Goal: Obtain resource: Obtain resource

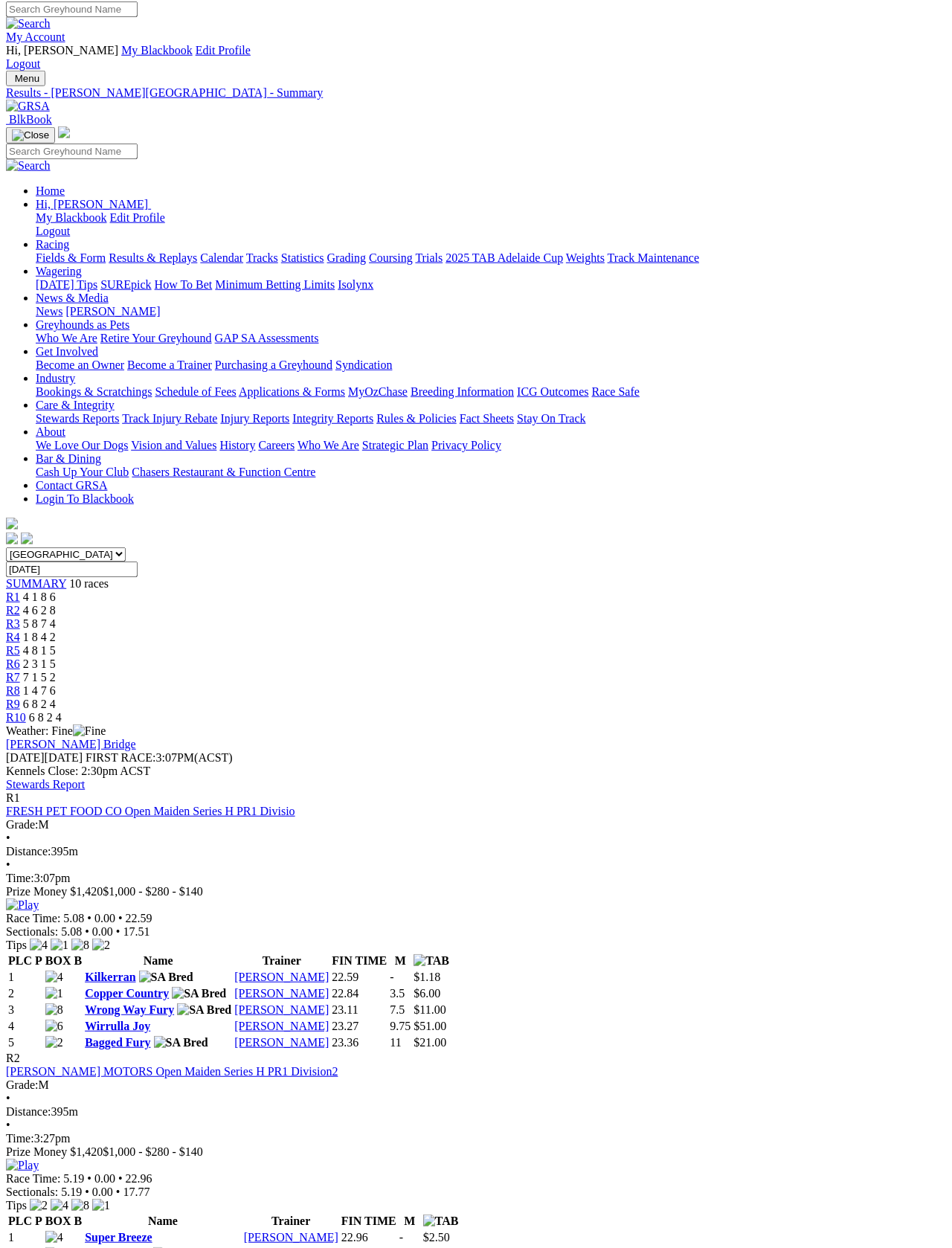
scroll to position [4, 0]
click at [47, 252] on link "Fields & Form" at bounding box center [70, 258] width 70 height 13
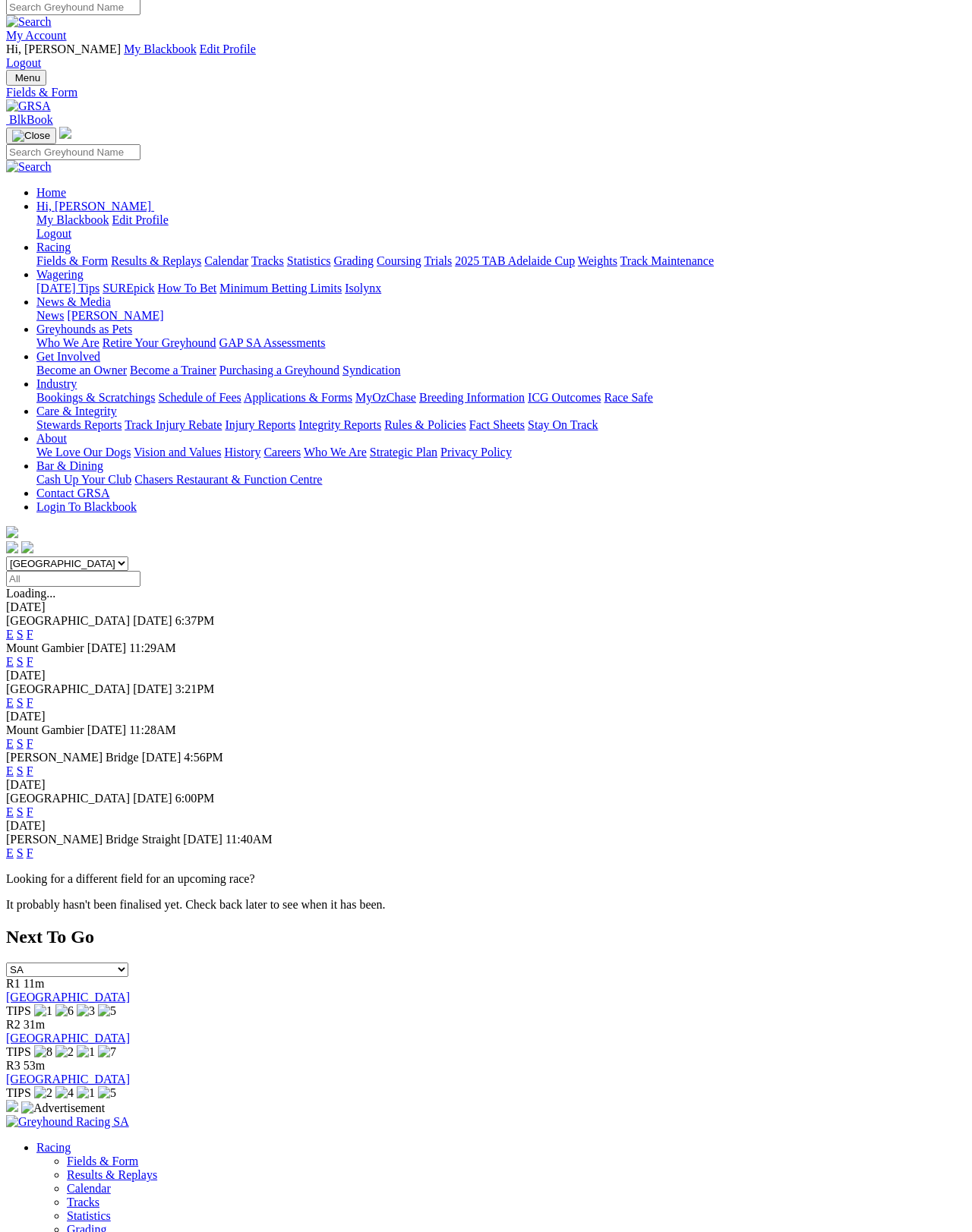
scroll to position [7, 0]
click at [33, 696] on link "F" at bounding box center [30, 702] width 7 height 13
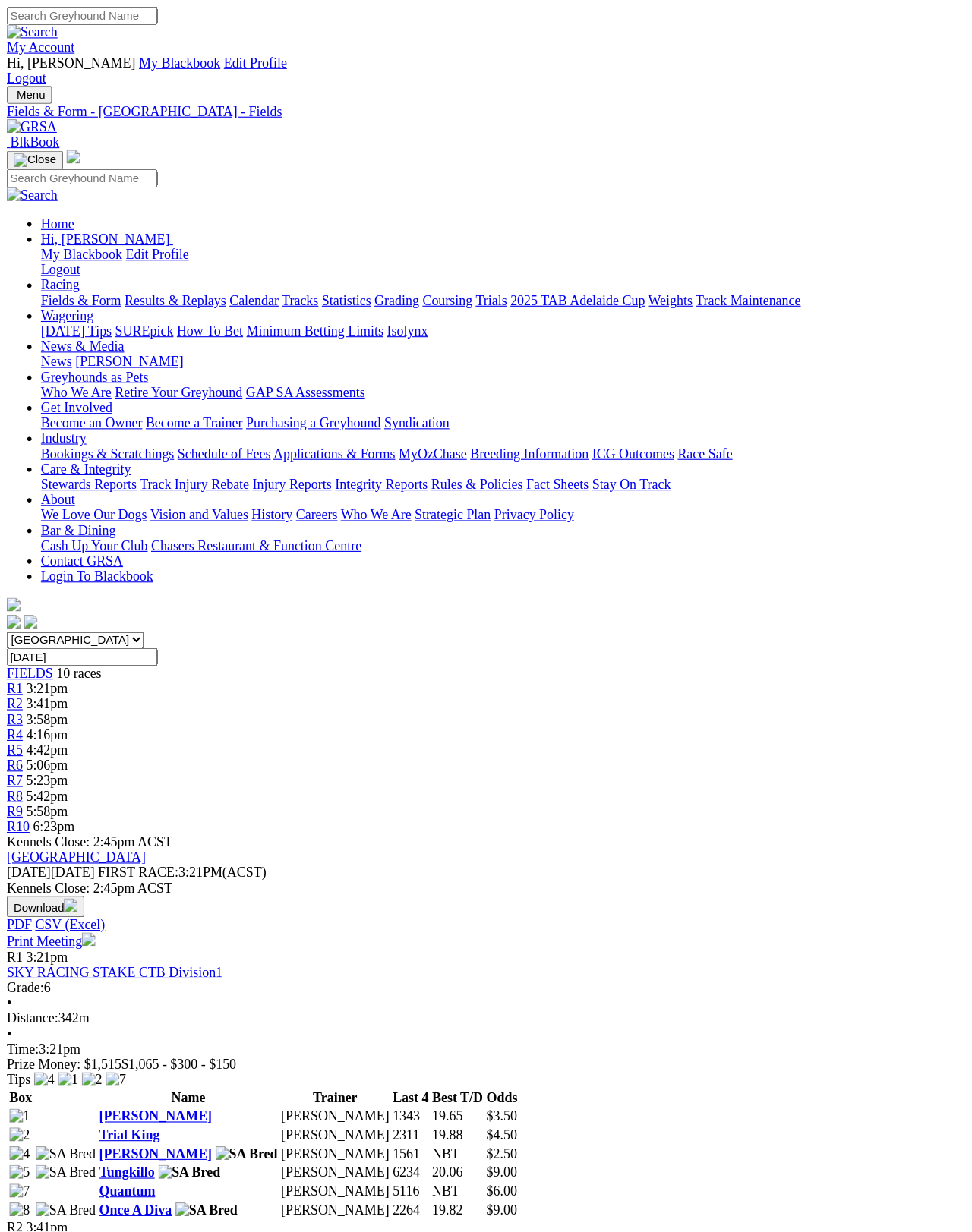
scroll to position [7, 0]
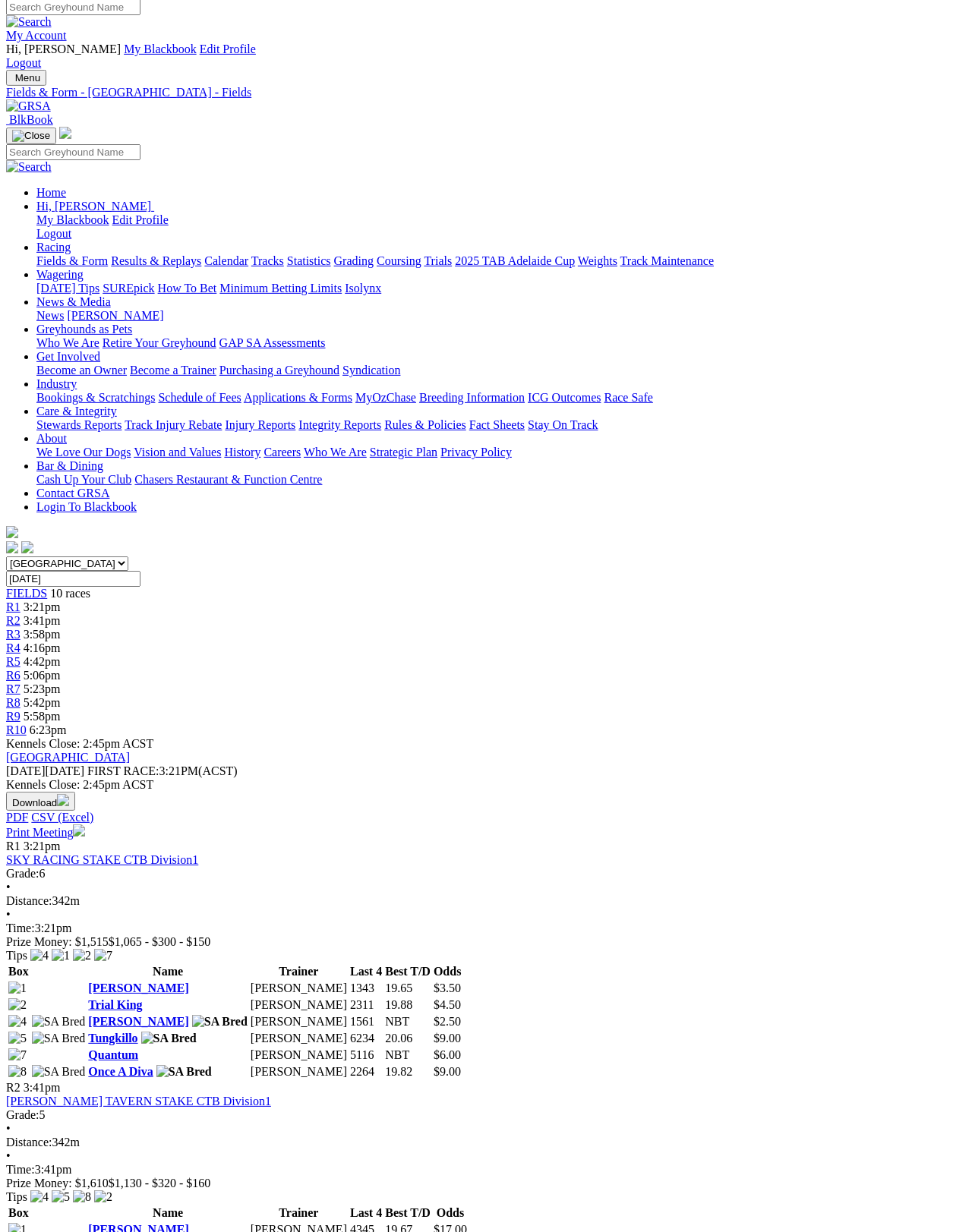
click at [85, 826] on link "Print Meeting" at bounding box center [46, 832] width 79 height 13
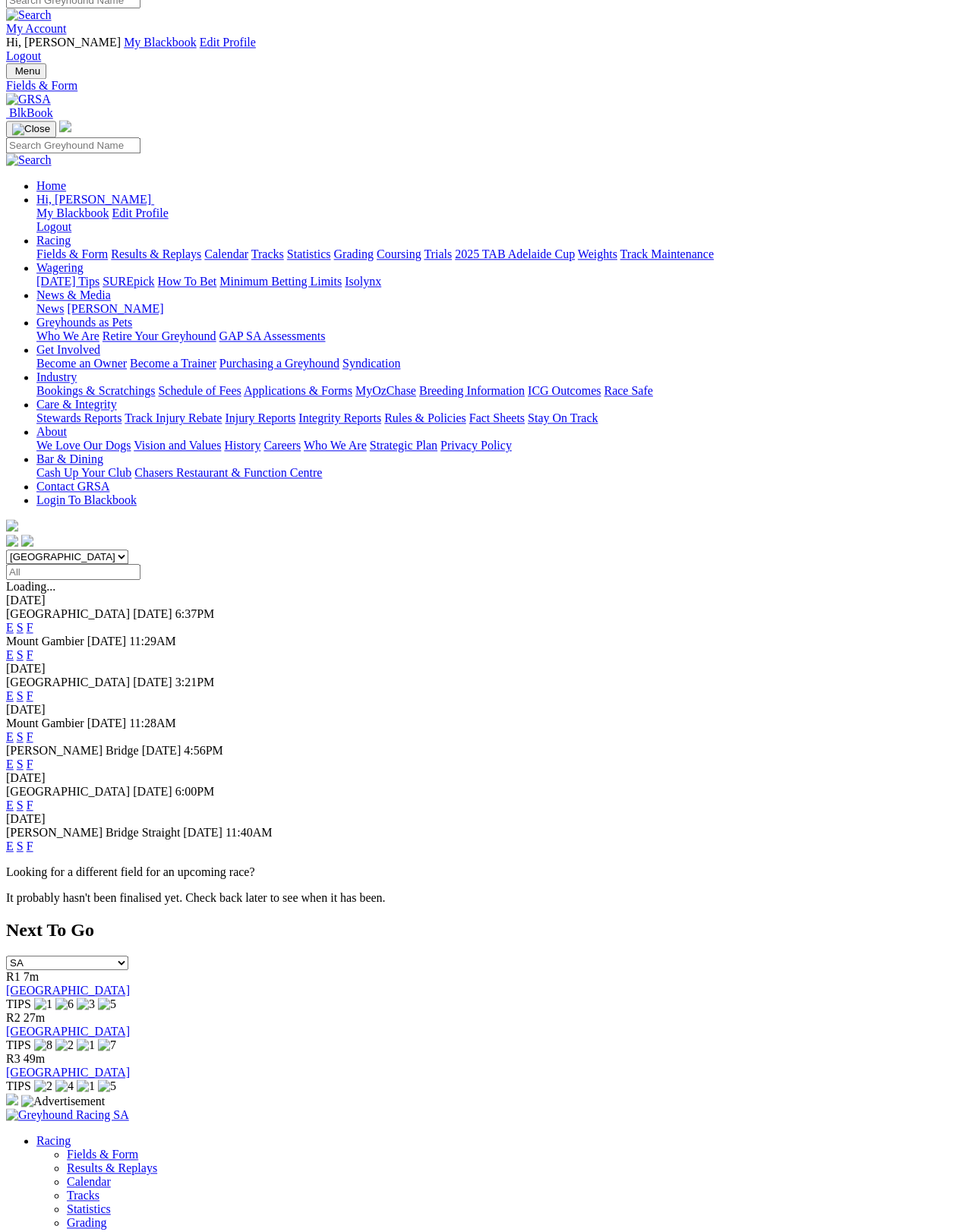
scroll to position [13, 0]
click at [33, 758] on link "F" at bounding box center [30, 764] width 7 height 13
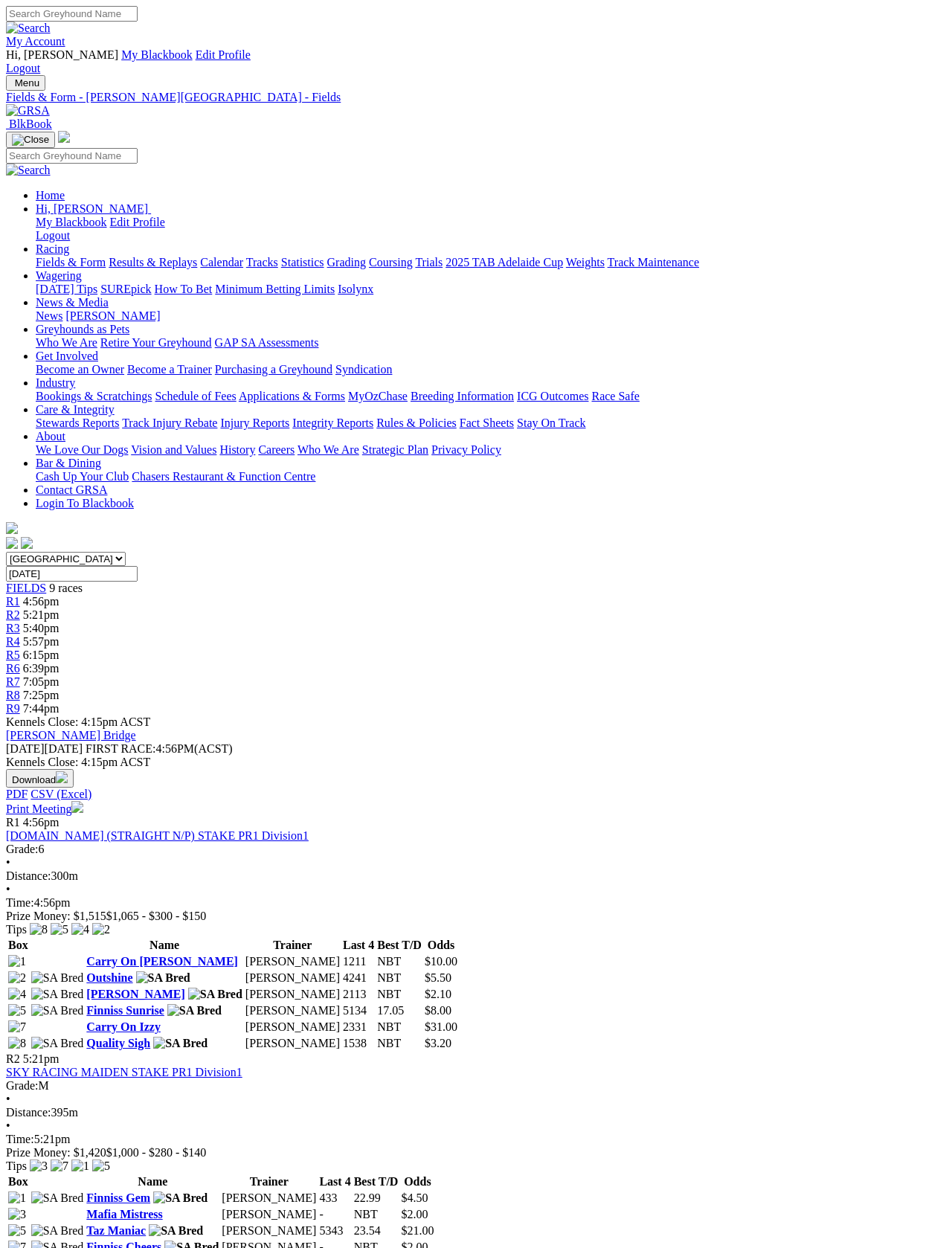
scroll to position [3, 0]
click at [84, 801] on link "Print Meeting" at bounding box center [45, 807] width 78 height 13
click at [58, 256] on link "Fields & Form" at bounding box center [70, 262] width 70 height 13
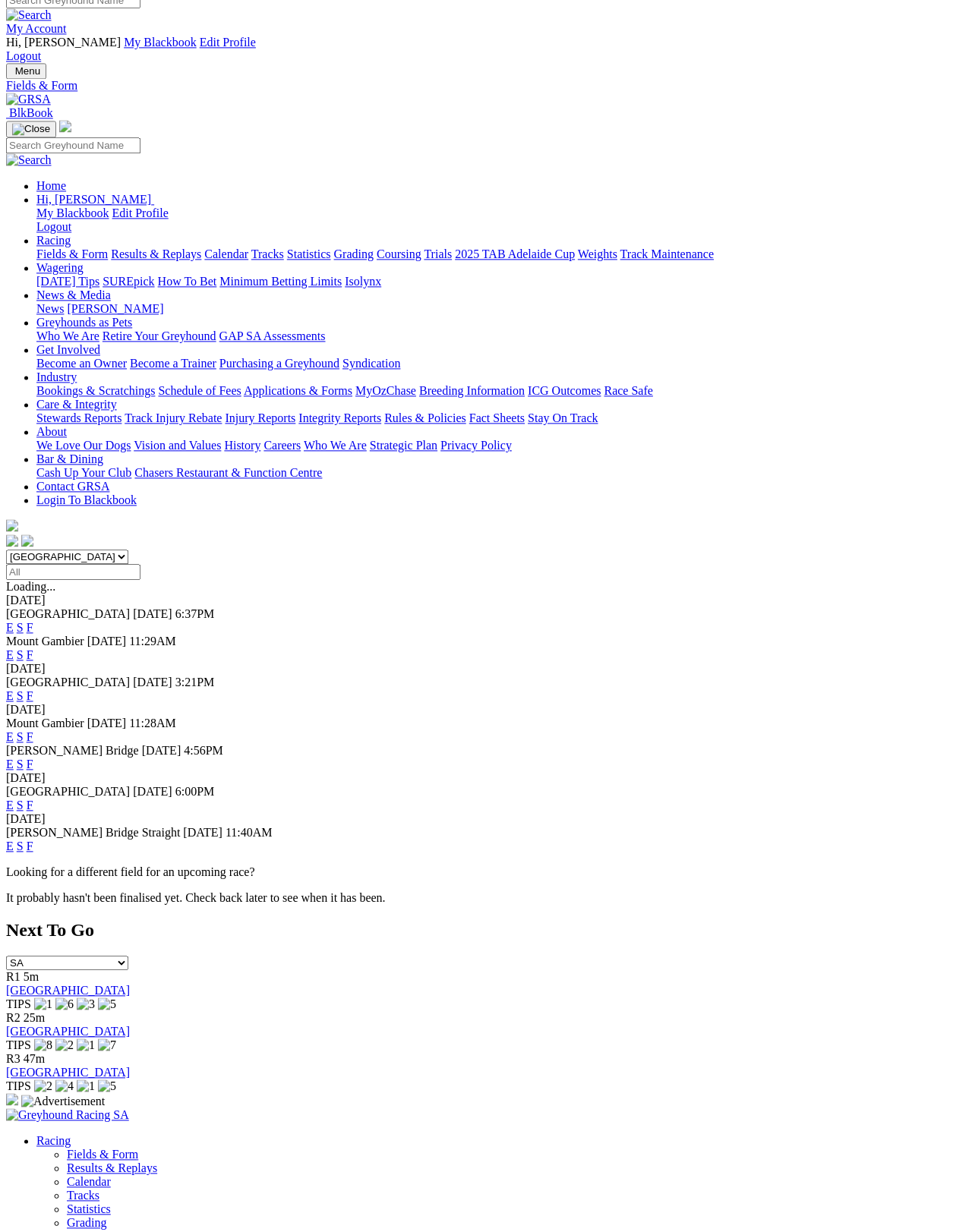
scroll to position [13, 0]
click at [33, 799] on link "F" at bounding box center [30, 806] width 7 height 13
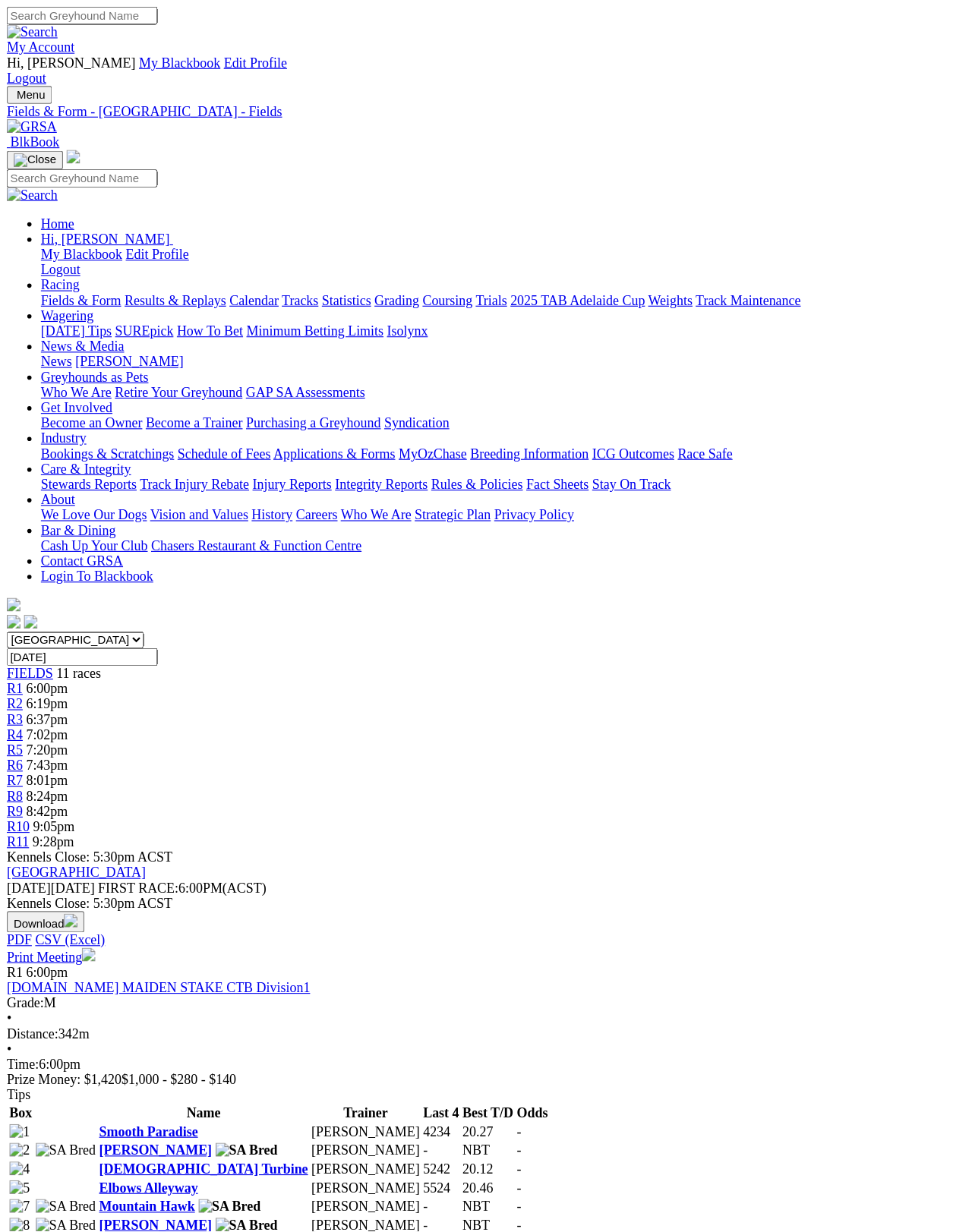
scroll to position [7, 0]
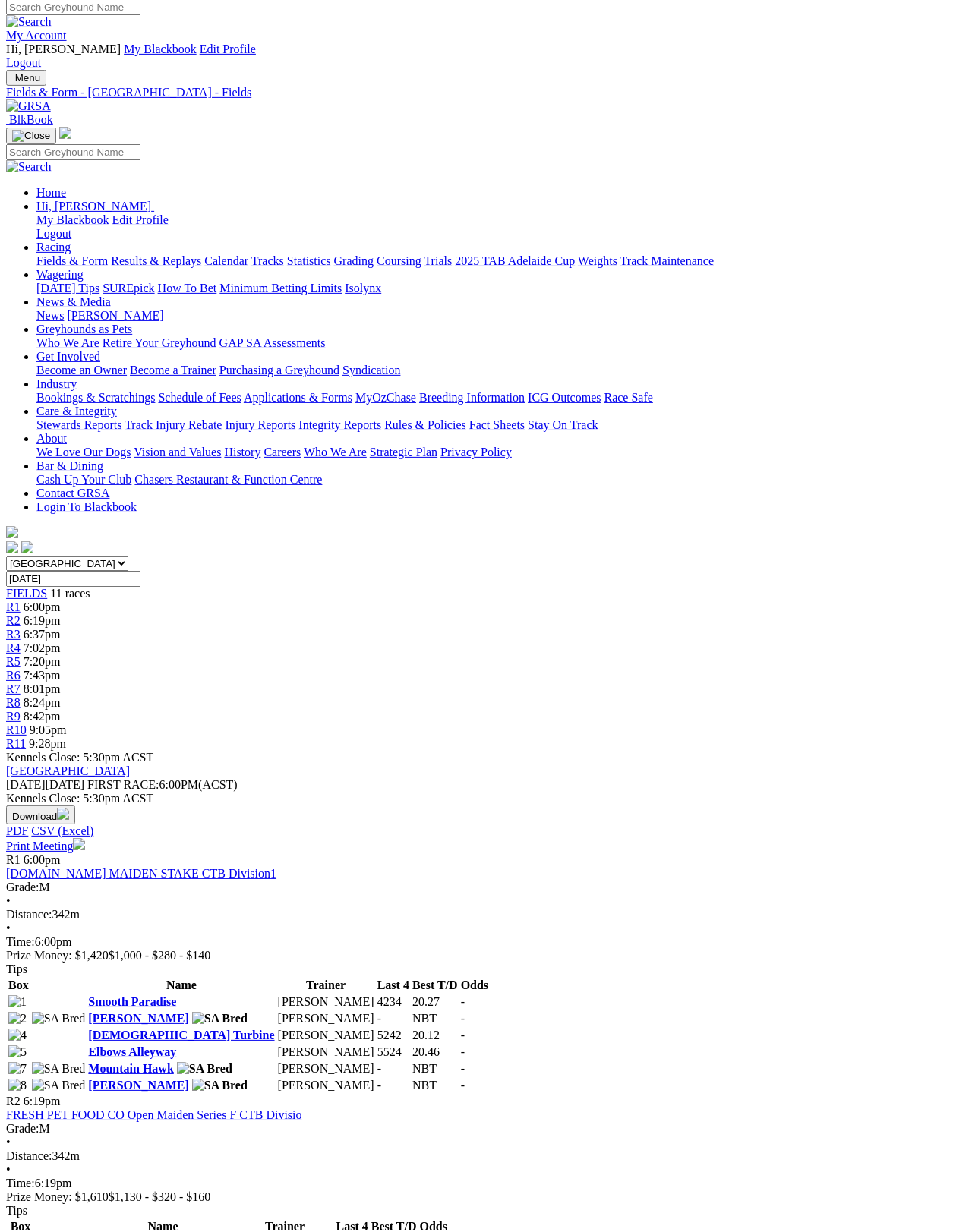
click at [85, 840] on link "Print Meeting" at bounding box center [46, 846] width 79 height 13
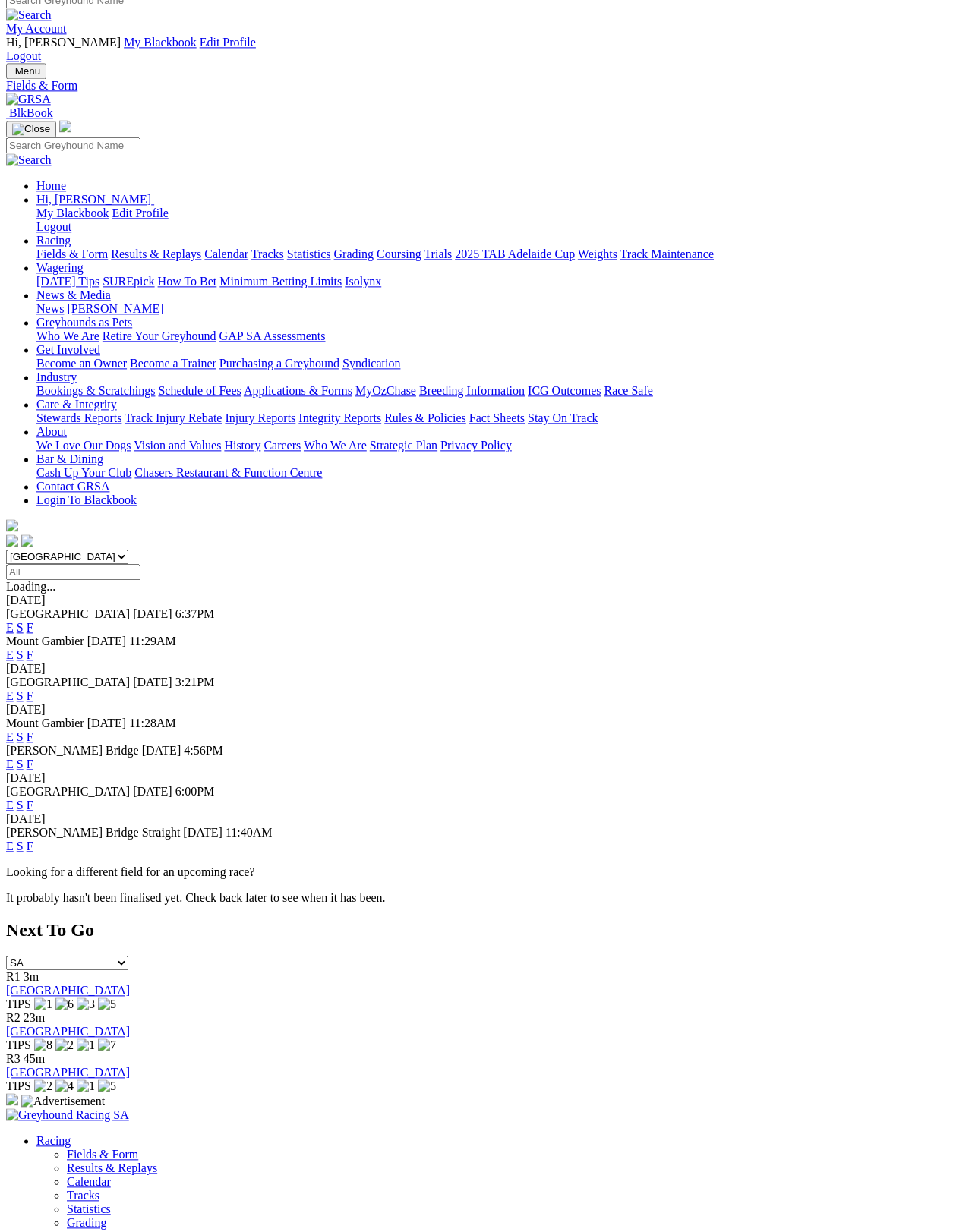
scroll to position [13, 0]
click at [33, 840] on link "F" at bounding box center [30, 846] width 7 height 13
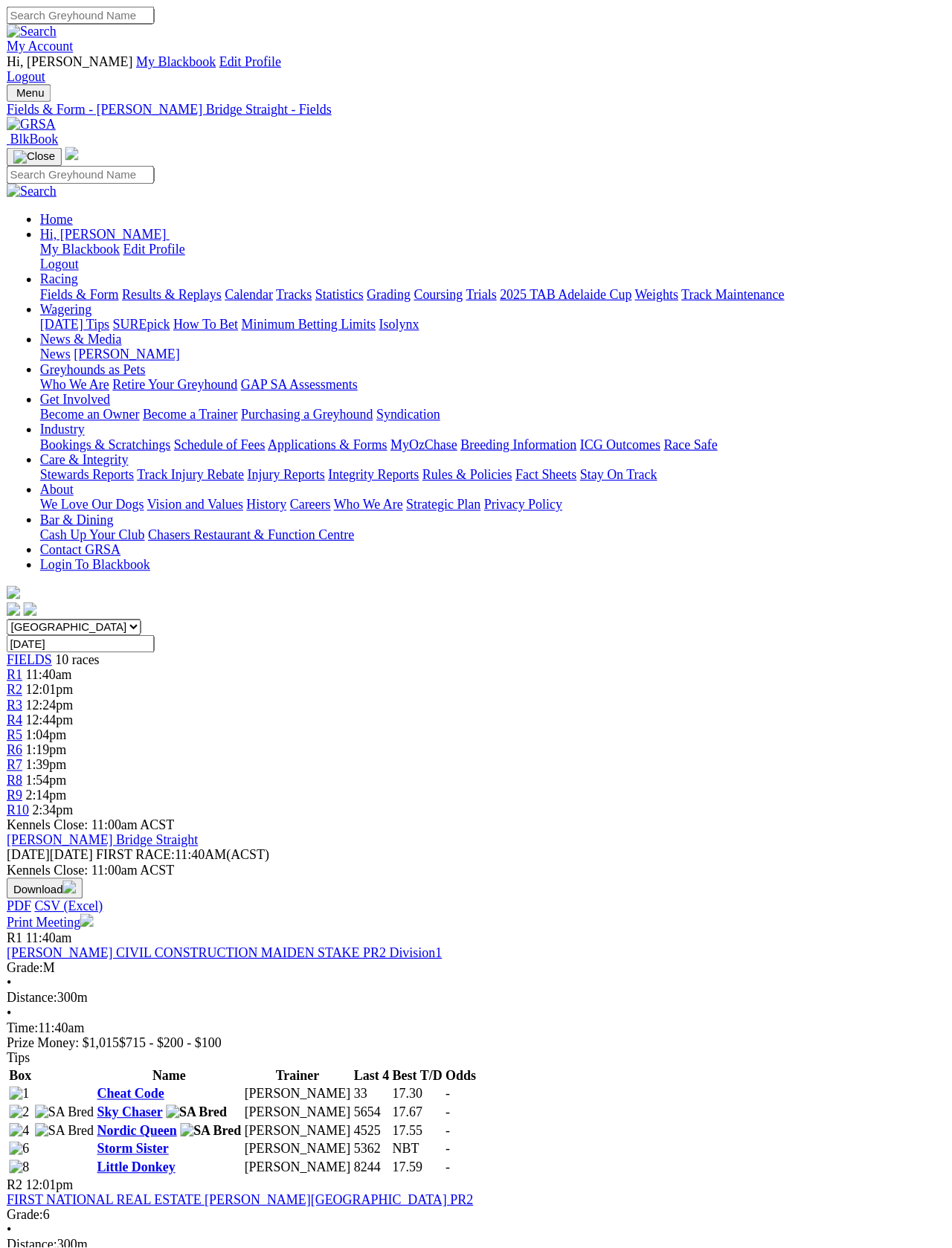
scroll to position [3, 0]
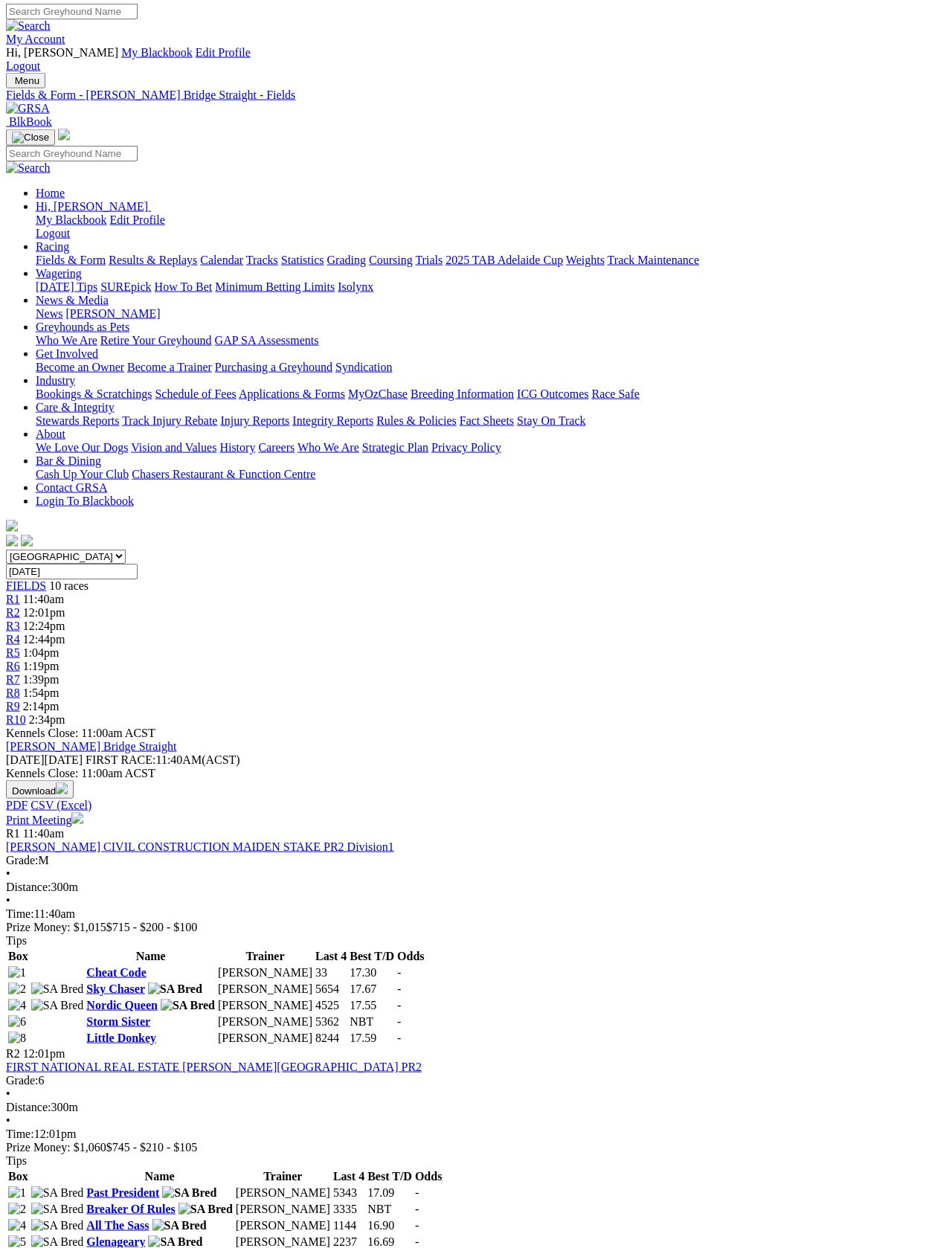
click at [84, 814] on link "Print Meeting" at bounding box center [45, 820] width 78 height 13
